Goal: Complete application form

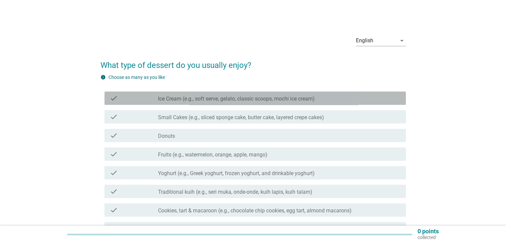
click at [219, 99] on label "Ice Cream (e.g., soft serve, gelato, classic scoops, mochi ice cream)" at bounding box center [236, 98] width 157 height 7
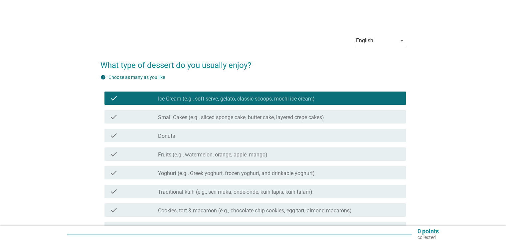
click at [222, 153] on label "Fruits (e.g., watermelon, orange, apple, mango)" at bounding box center [212, 154] width 109 height 7
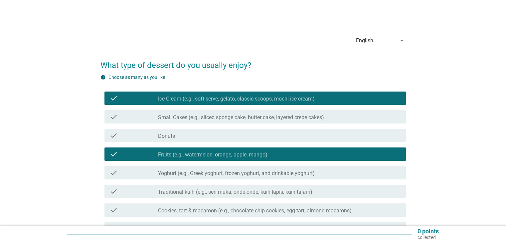
click at [235, 118] on label "Small Cakes (e.g., sliced sponge cake, butter cake, layered crepe cakes)" at bounding box center [241, 117] width 166 height 7
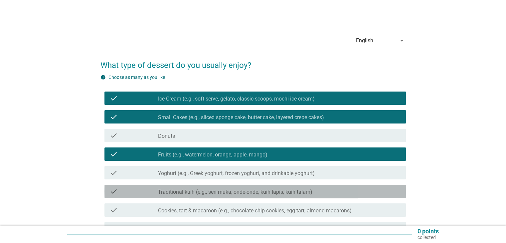
click at [222, 192] on label "Traditional kuih (e.g., seri muka, onde-onde, kuih lapis, kuih talam)" at bounding box center [235, 191] width 154 height 7
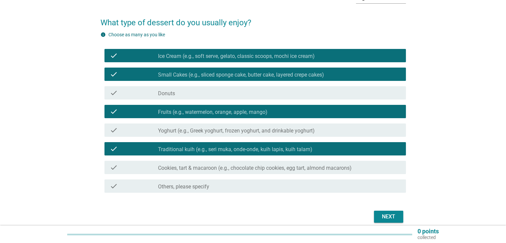
scroll to position [66, 0]
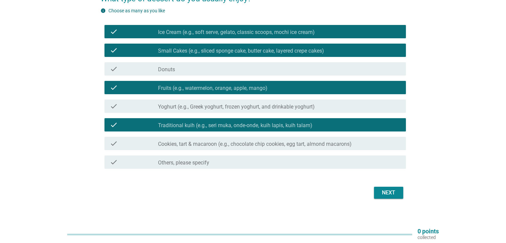
click at [391, 192] on div "Next" at bounding box center [388, 192] width 19 height 8
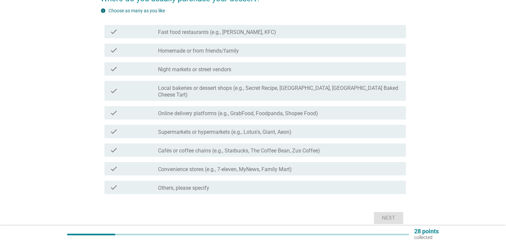
scroll to position [0, 0]
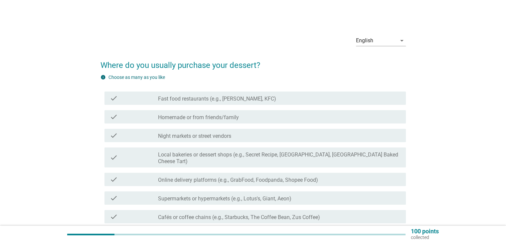
click at [234, 97] on label "Fast food restaurants (e.g., [PERSON_NAME], KFC)" at bounding box center [217, 98] width 118 height 7
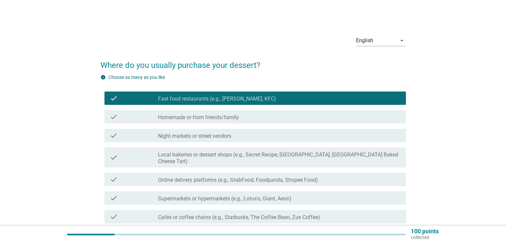
click at [232, 153] on label "Local bakeries or dessert shops (e.g., Secret Recipe, [GEOGRAPHIC_DATA], [GEOGR…" at bounding box center [279, 157] width 242 height 13
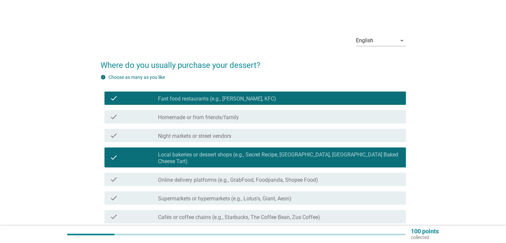
click at [245, 194] on div "check_box_outline_blank Supermarkets or hypermarkets (e.g., Lotus's, Giant, Aeo…" at bounding box center [279, 198] width 242 height 8
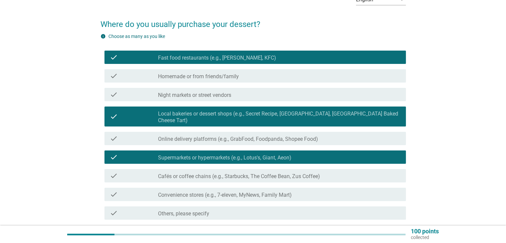
scroll to position [90, 0]
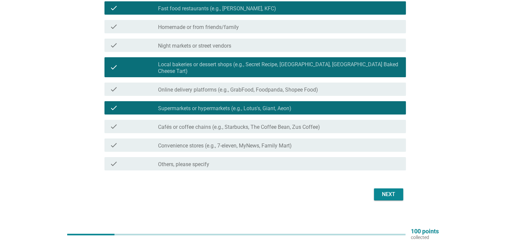
click at [297, 124] on label "Cafés or coffee chains (e.g., Starbucks, The Coffee Bean, Zus Coffee)" at bounding box center [239, 127] width 162 height 7
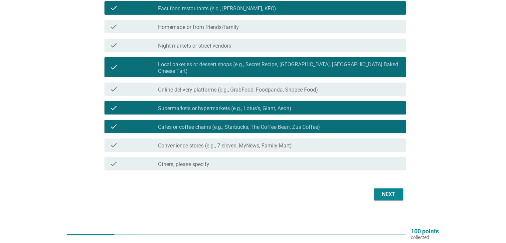
click at [391, 190] on div "Next" at bounding box center [388, 194] width 19 height 8
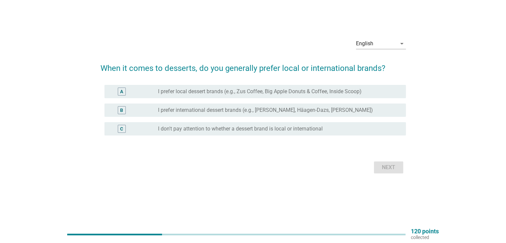
scroll to position [0, 0]
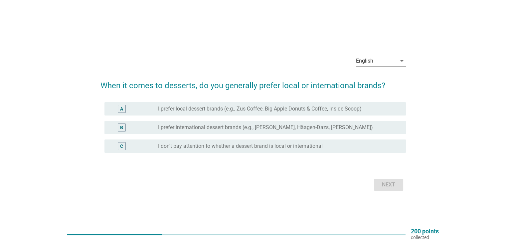
click at [200, 109] on label "I prefer local dessert brands (e.g., Zus Coffee, Big Apple Donuts & Coffee, Ins…" at bounding box center [259, 108] width 203 height 7
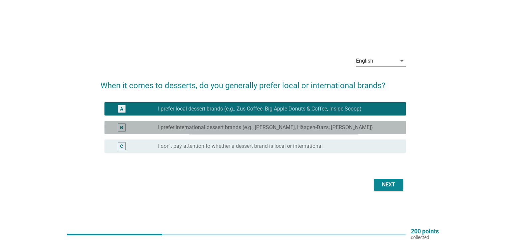
click at [326, 126] on label "I prefer international dessert brands (e.g., [PERSON_NAME], Häagen-Dazs, [PERSO…" at bounding box center [265, 127] width 215 height 7
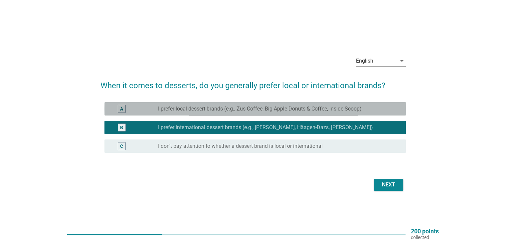
click at [352, 104] on div "A radio_button_unchecked I prefer local dessert brands (e.g., Zus Coffee, Big A…" at bounding box center [254, 108] width 301 height 13
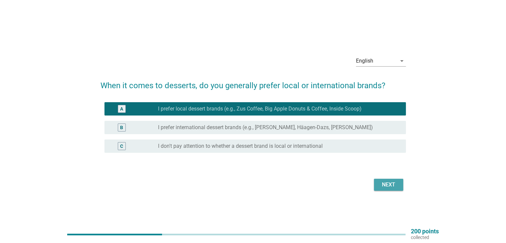
click at [385, 182] on div "Next" at bounding box center [388, 184] width 19 height 8
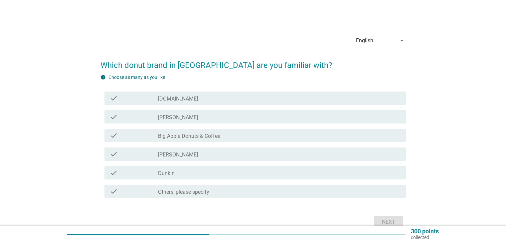
click at [163, 99] on label "[DOMAIN_NAME]" at bounding box center [178, 98] width 40 height 7
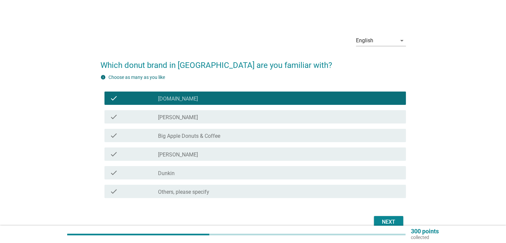
click at [180, 117] on label "[PERSON_NAME]" at bounding box center [178, 117] width 40 height 7
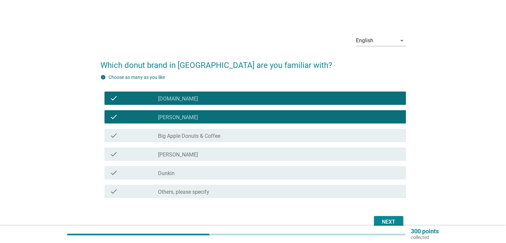
click at [192, 136] on label "Big Apple Donuts & Coffee" at bounding box center [189, 136] width 62 height 7
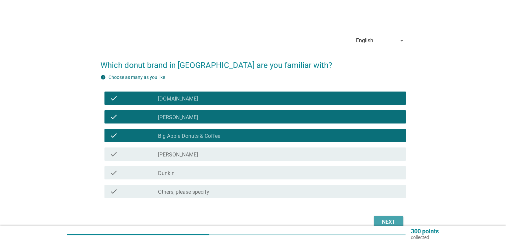
click at [380, 217] on button "Next" at bounding box center [388, 222] width 29 height 12
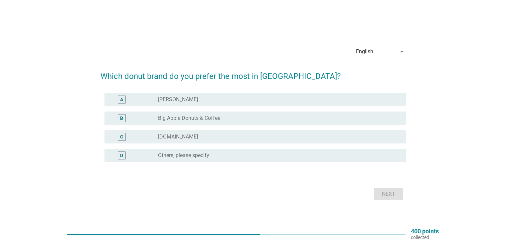
click at [186, 99] on label "[PERSON_NAME]" at bounding box center [178, 99] width 40 height 7
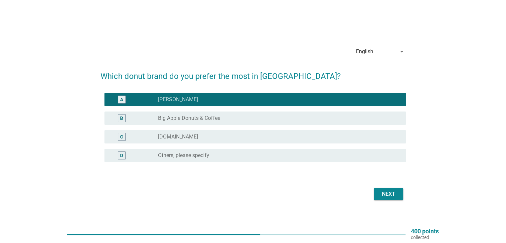
click at [190, 117] on label "Big Apple Donuts & Coffee" at bounding box center [189, 118] width 62 height 7
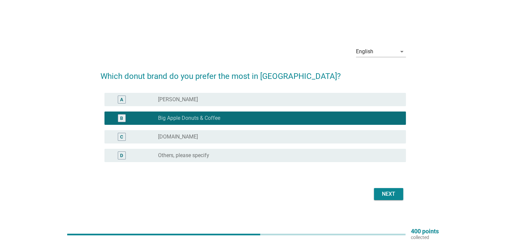
click at [210, 97] on div "radio_button_unchecked [PERSON_NAME]" at bounding box center [276, 99] width 237 height 7
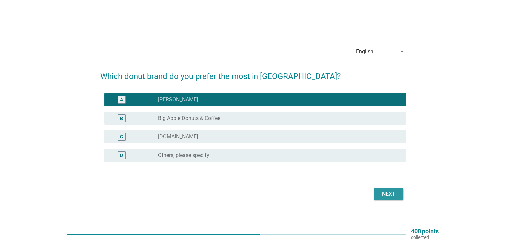
click at [389, 195] on div "Next" at bounding box center [388, 194] width 19 height 8
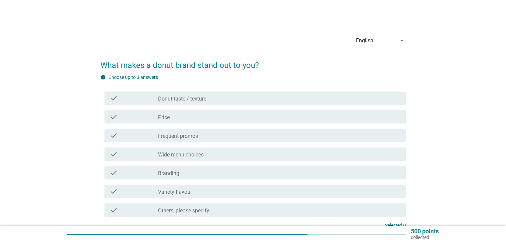
click at [187, 118] on div "check_box_outline_blank Price" at bounding box center [279, 117] width 242 height 8
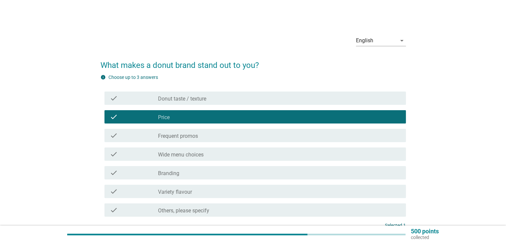
click at [196, 190] on div "check_box_outline_blank Variety flavour" at bounding box center [279, 191] width 242 height 8
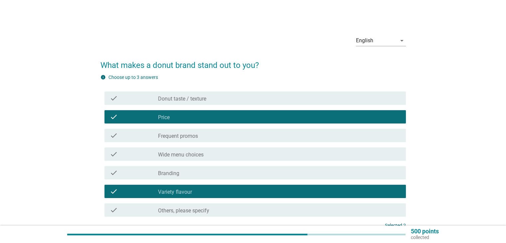
click at [201, 173] on div "check_box_outline_blank Branding" at bounding box center [279, 173] width 242 height 8
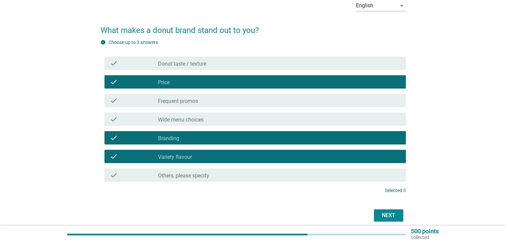
scroll to position [62, 0]
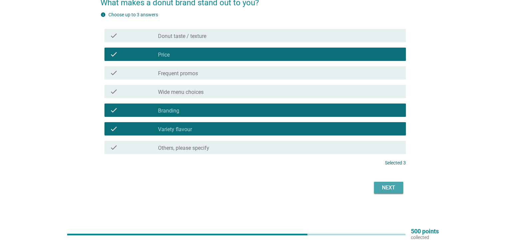
click at [388, 188] on div "Next" at bounding box center [388, 187] width 19 height 8
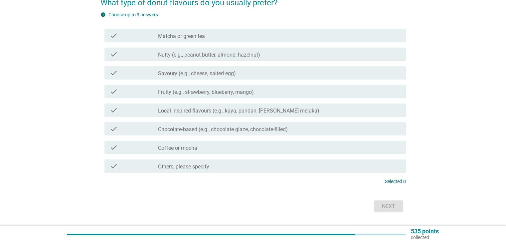
scroll to position [0, 0]
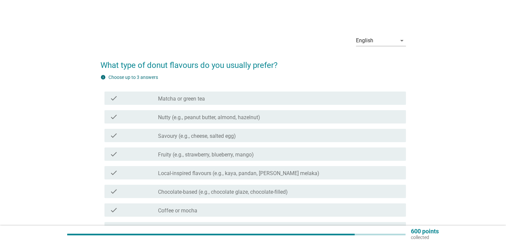
click at [211, 118] on label "Nutty (e.g., peanut butter, almond, hazelnut)" at bounding box center [209, 117] width 102 height 7
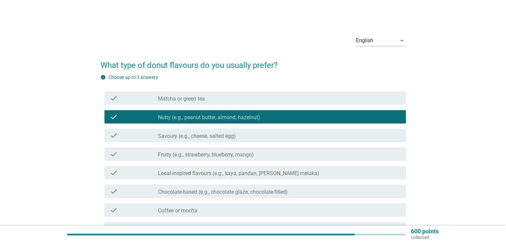
click at [208, 156] on label "Fruity (e.g., strawberry, blueberry, mango)" at bounding box center [206, 154] width 96 height 7
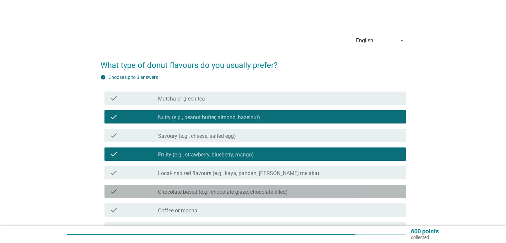
click at [211, 190] on label "Chocolate-based (e.g., chocolate glaze, chocolate-filled)" at bounding box center [223, 191] width 130 height 7
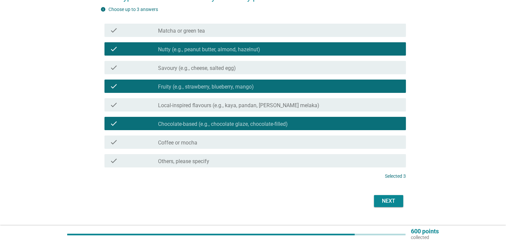
scroll to position [81, 0]
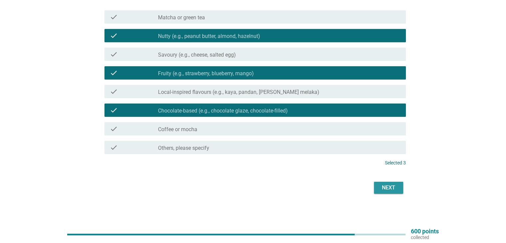
click at [383, 187] on div "Next" at bounding box center [388, 187] width 19 height 8
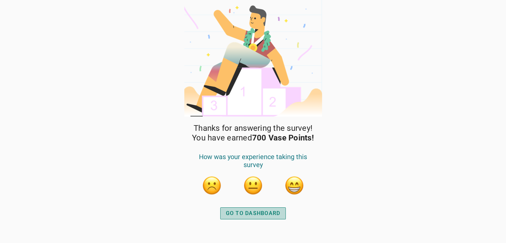
click at [250, 212] on div "GO TO DASHBOARD" at bounding box center [253, 213] width 55 height 8
